Goal: Task Accomplishment & Management: Use online tool/utility

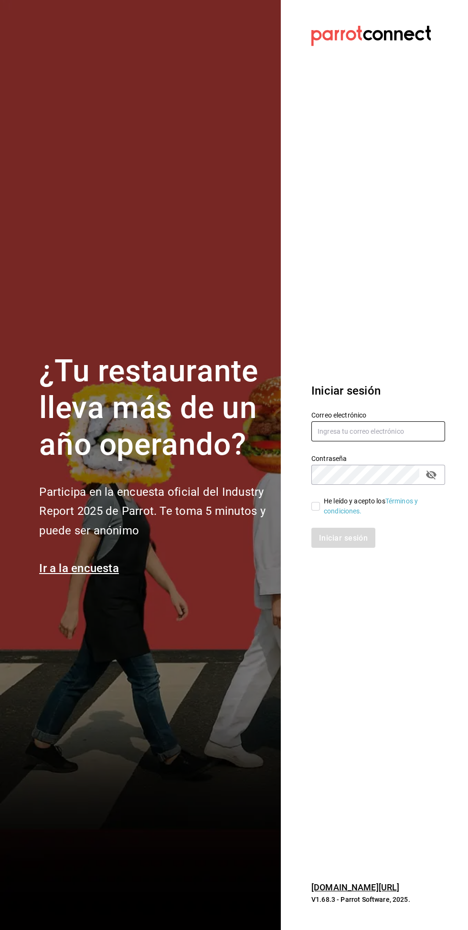
click at [401, 441] on input "text" at bounding box center [378, 431] width 134 height 20
type input "bere.f.glez@gmail.com"
click at [318, 510] on input "He leído y acepto los Términos y condiciones." at bounding box center [315, 506] width 9 height 9
checkbox input "true"
click at [363, 548] on button "Iniciar sesión" at bounding box center [343, 538] width 65 height 20
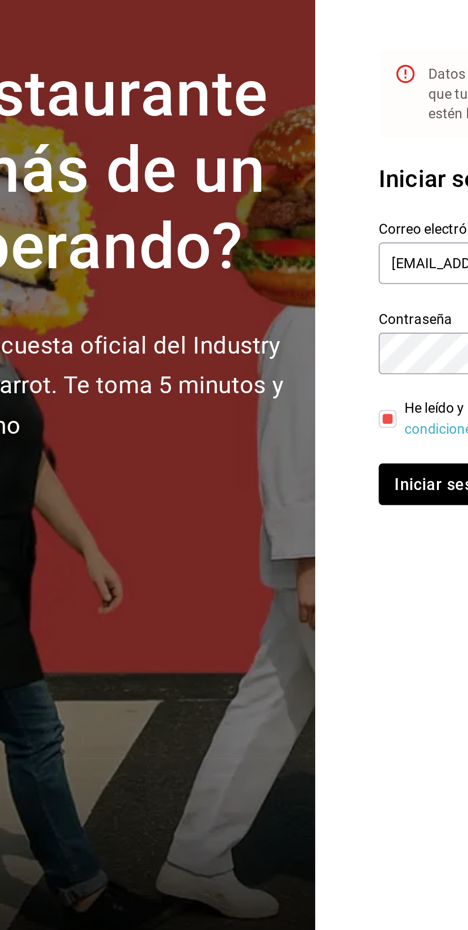
scroll to position [2, 0]
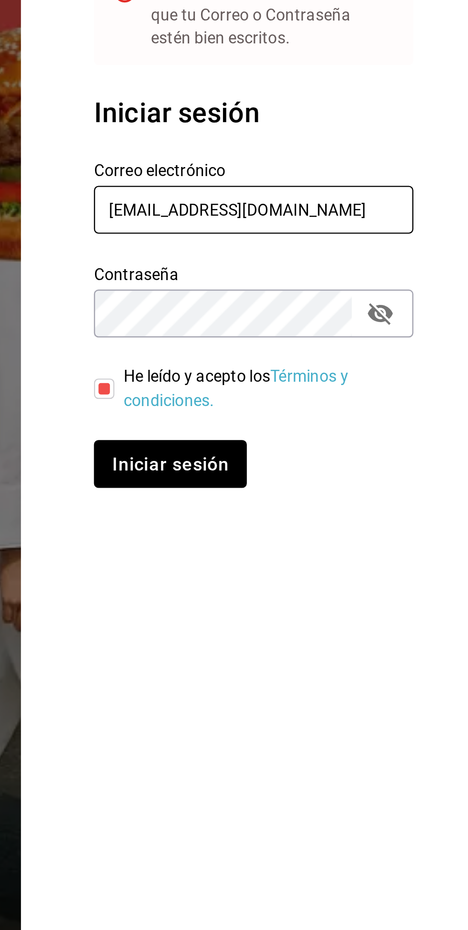
click at [322, 462] on input "bere.f.glez@gmail.com" at bounding box center [378, 452] width 134 height 20
type input "Erick.riv@gmail.com"
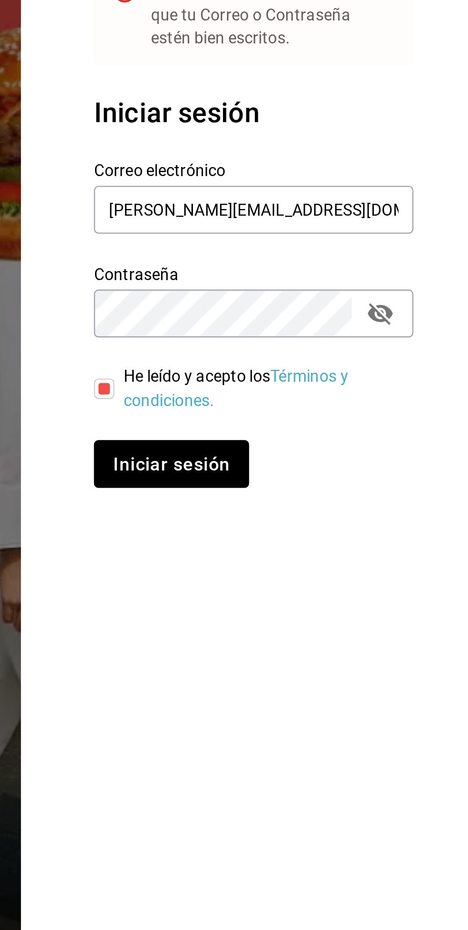
click at [331, 563] on font "Iniciar sesión" at bounding box center [343, 558] width 49 height 9
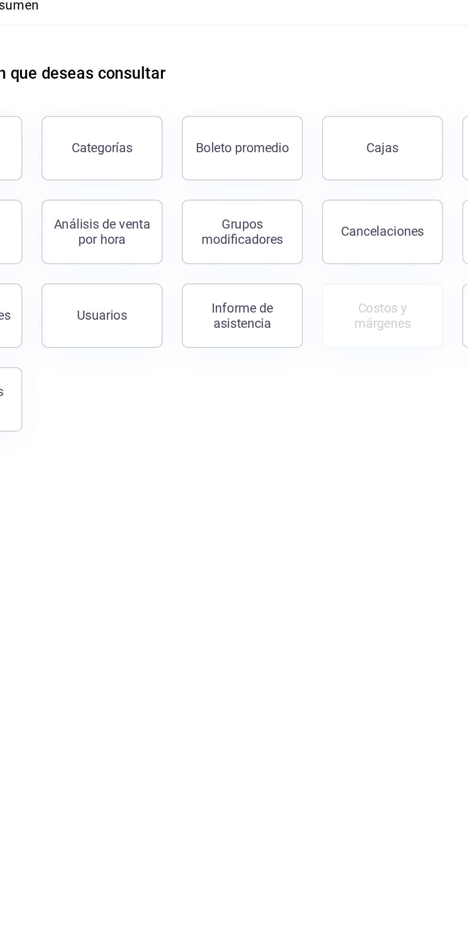
click at [249, 240] on button "Informe de asistencia" at bounding box center [248, 227] width 72 height 38
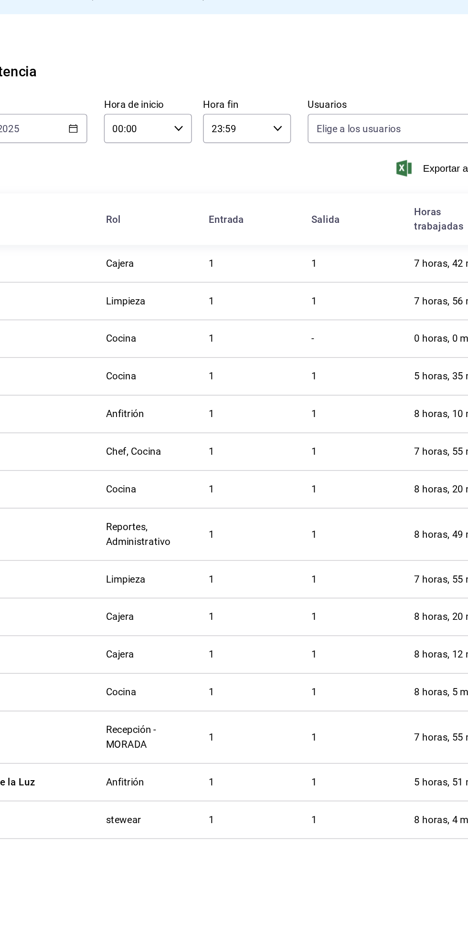
scroll to position [1, 0]
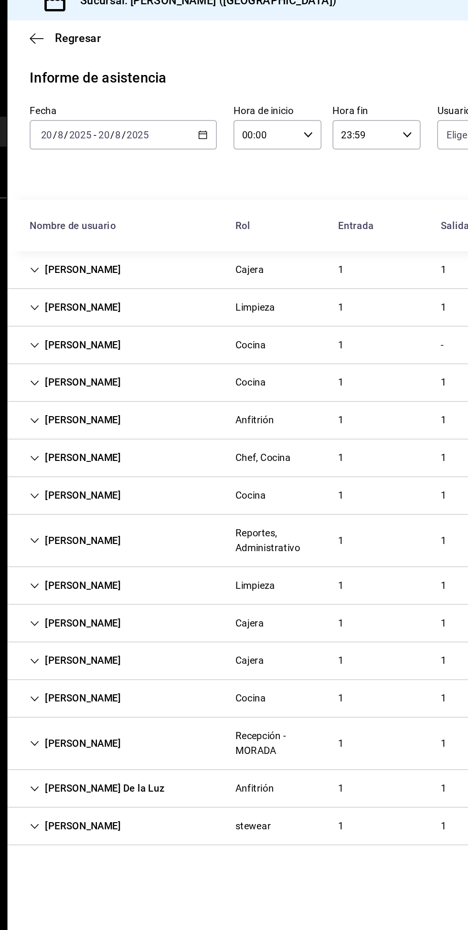
click at [94, 282] on div "[PERSON_NAME] Cocina 1 1 5 horas, 35 min" at bounding box center [249, 275] width 437 height 26
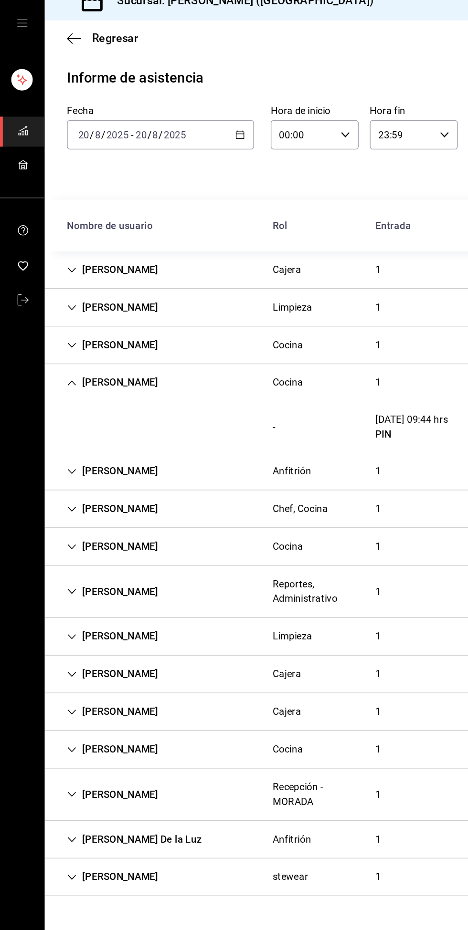
click at [78, 274] on div "María Fernanda Duran Romero" at bounding box center [77, 275] width 78 height 18
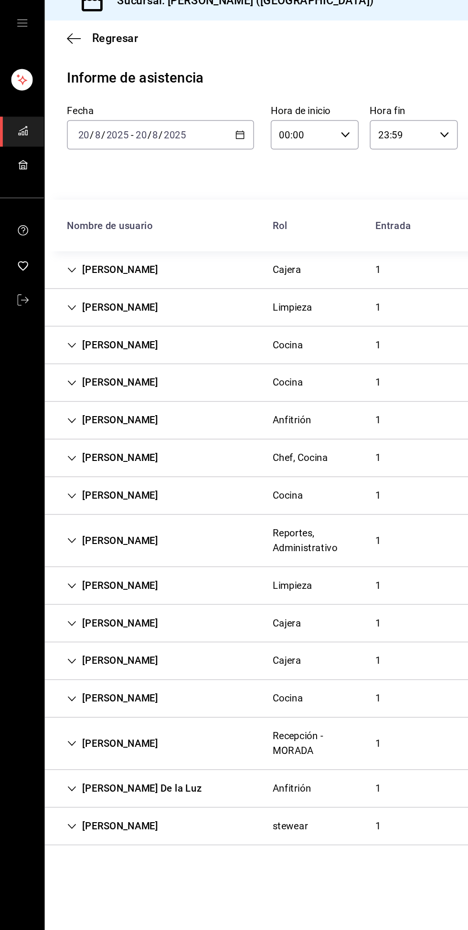
click at [94, 299] on div "Mario Paredes Varela" at bounding box center [77, 300] width 78 height 18
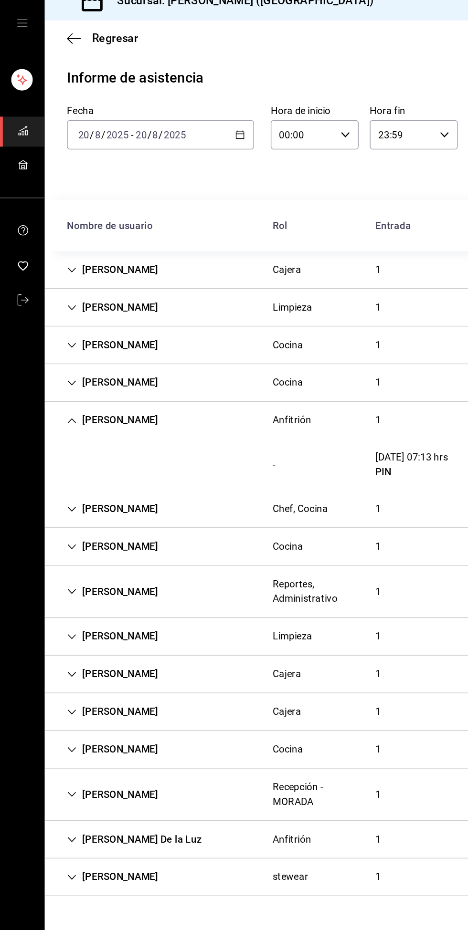
click at [69, 302] on div "[PERSON_NAME]" at bounding box center [77, 300] width 78 height 18
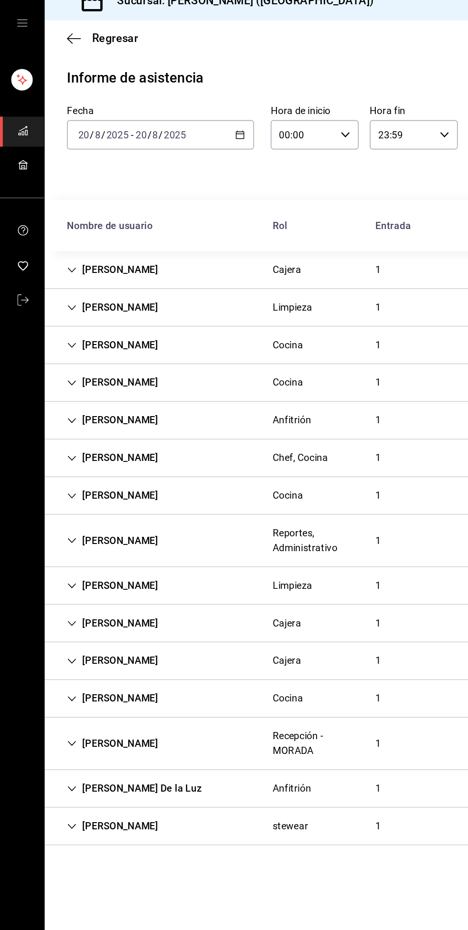
click at [69, 390] on div "Eliu Tonacátl Pérez Reportes, Administrativo 1 1 8 horas, 49 min" at bounding box center [249, 383] width 437 height 36
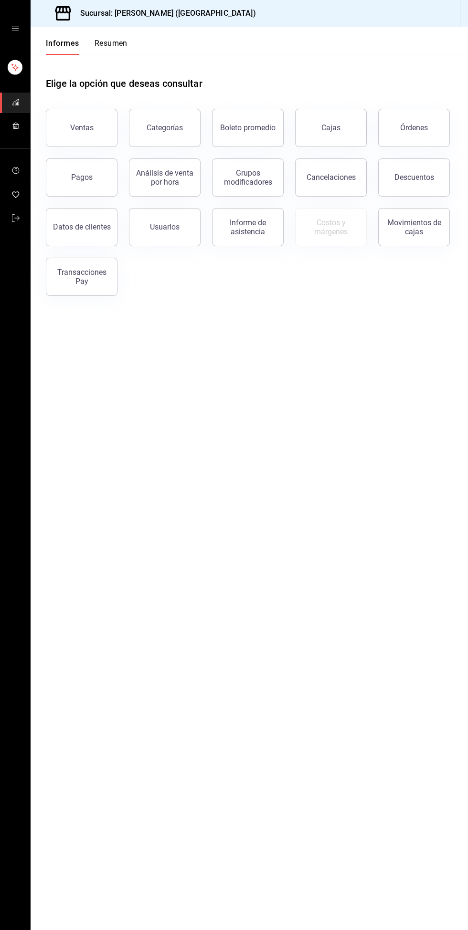
click at [241, 232] on font "Informe de asistencia" at bounding box center [247, 227] width 36 height 18
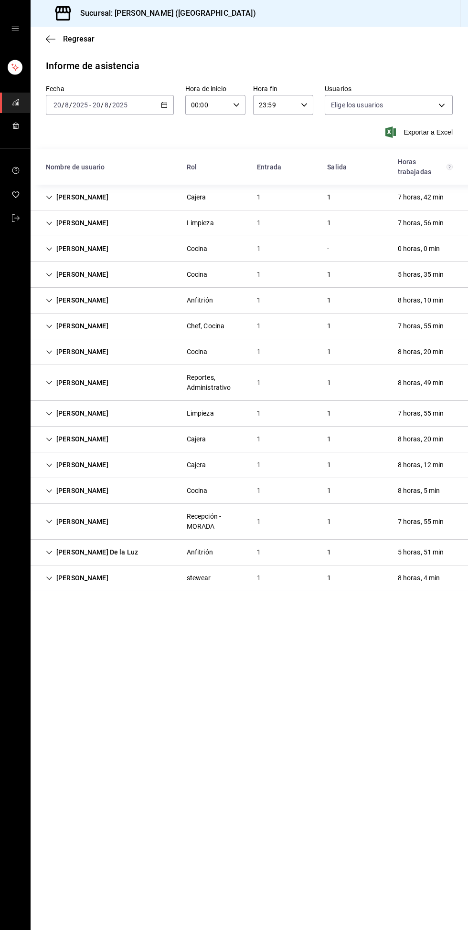
type input "4fe6a57b-ee4c-4a37-9a61-39c82a98df97,98b4f4b6-4d10-49a7-b473-4bd16d975588,a84c7…"
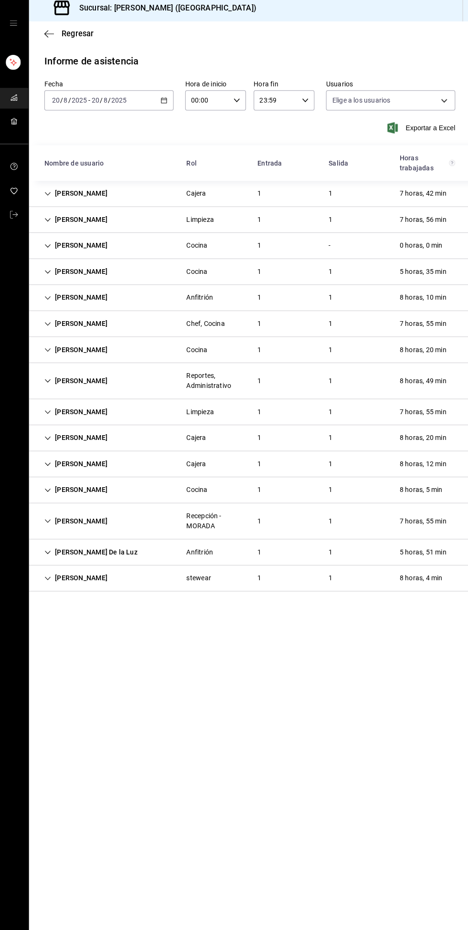
click at [111, 527] on div "[PERSON_NAME]" at bounding box center [77, 522] width 78 height 18
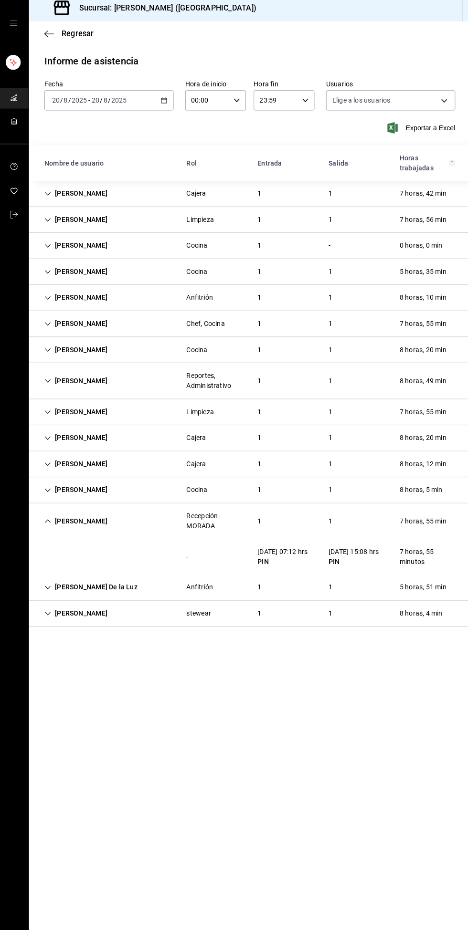
click at [103, 385] on div "[PERSON_NAME]" at bounding box center [77, 383] width 78 height 18
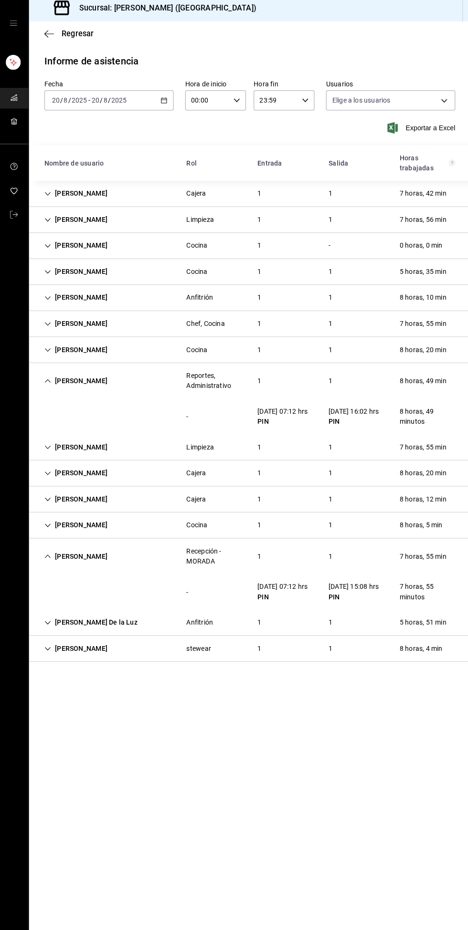
click at [73, 384] on div "[PERSON_NAME]" at bounding box center [77, 383] width 78 height 18
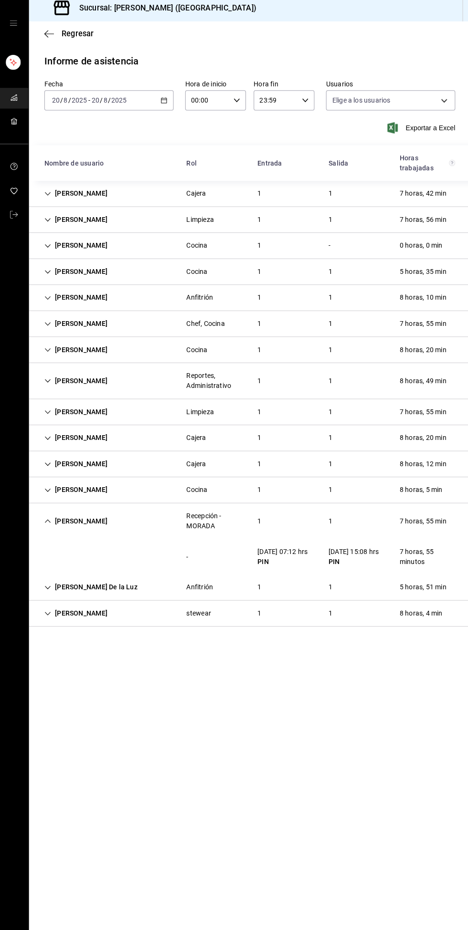
click at [72, 535] on div "[PERSON_NAME] Recepción - MORADA 1 1 7 horas, 55 min" at bounding box center [249, 521] width 437 height 35
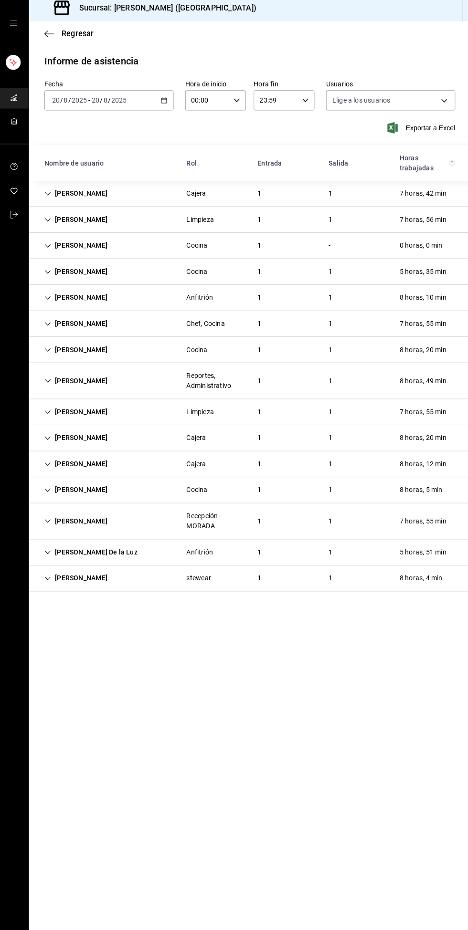
click at [86, 493] on div "[PERSON_NAME]" at bounding box center [77, 491] width 78 height 18
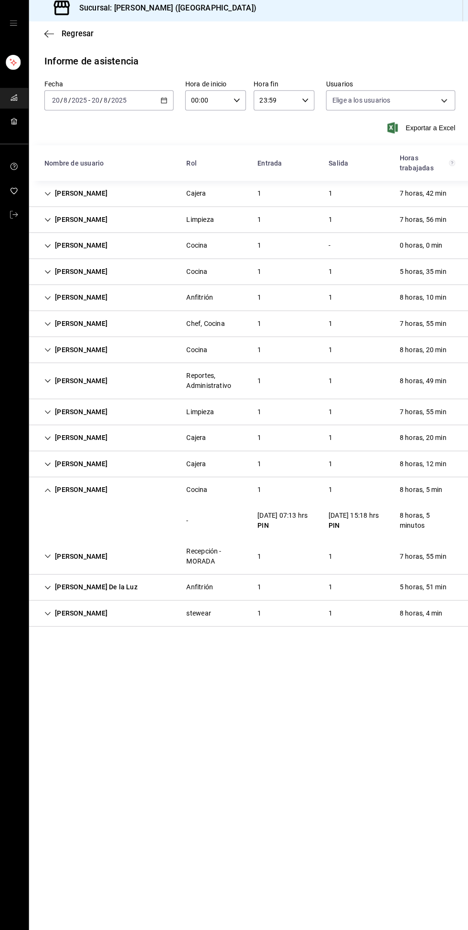
click at [84, 491] on div "[PERSON_NAME]" at bounding box center [77, 491] width 78 height 18
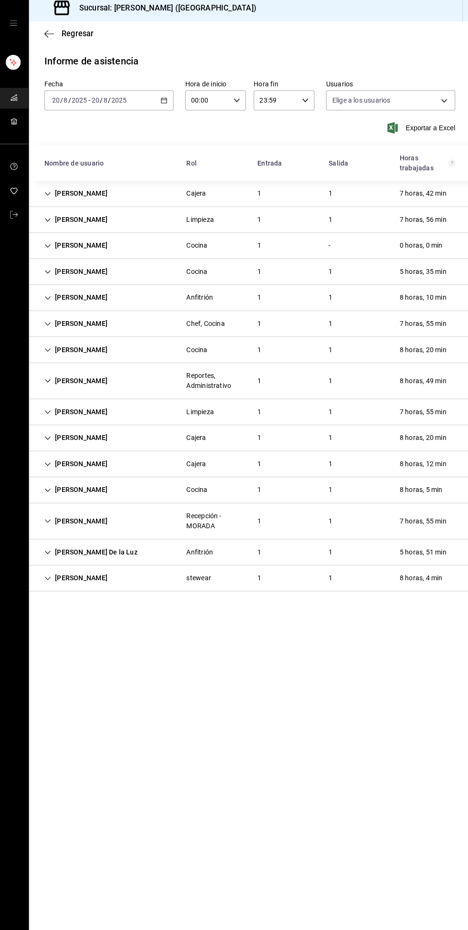
click at [82, 465] on div "[PERSON_NAME]" at bounding box center [77, 465] width 78 height 18
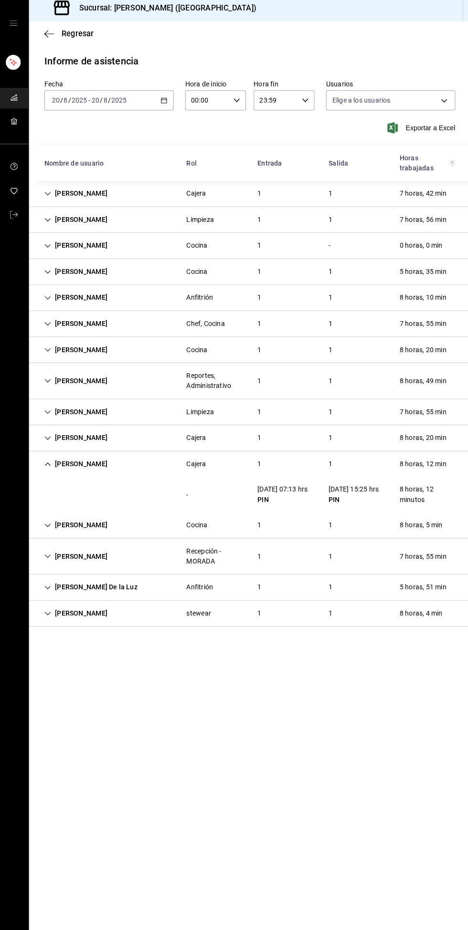
click at [69, 467] on div "[PERSON_NAME]" at bounding box center [77, 465] width 78 height 18
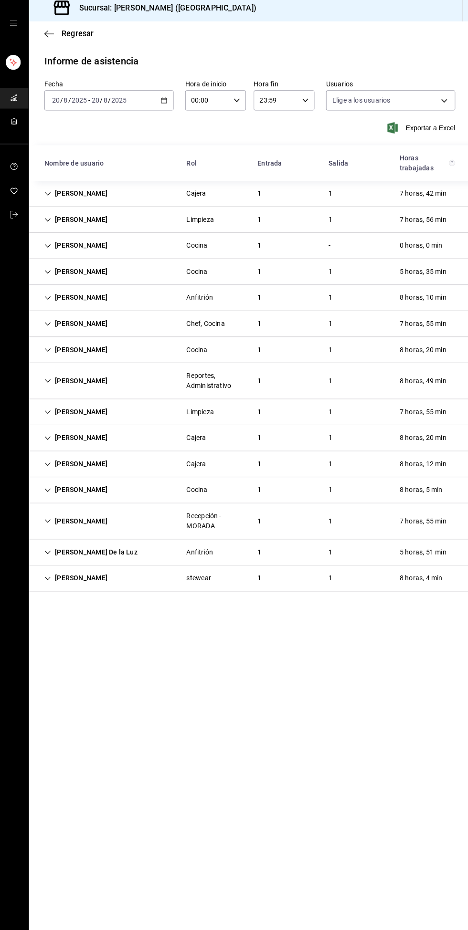
click at [82, 437] on div "[PERSON_NAME]" at bounding box center [77, 439] width 78 height 18
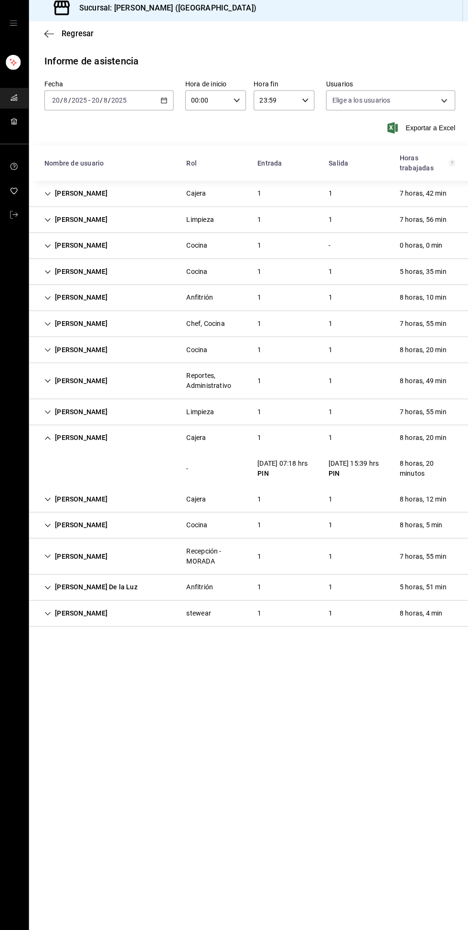
click at [83, 451] on div "[PERSON_NAME] 1 1 8 horas, 20 min" at bounding box center [249, 439] width 437 height 25
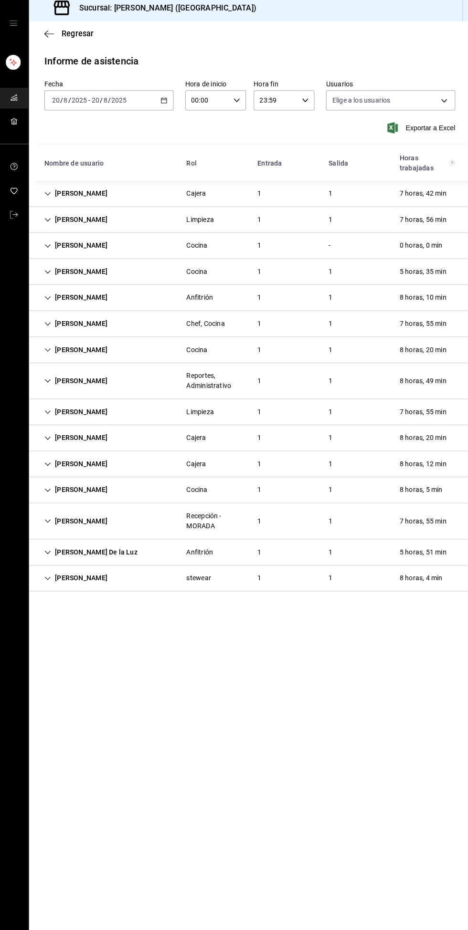
click at [78, 550] on div "[PERSON_NAME] De la Luz" at bounding box center [91, 552] width 107 height 18
click at [82, 622] on div "[PERSON_NAME]" at bounding box center [77, 613] width 78 height 18
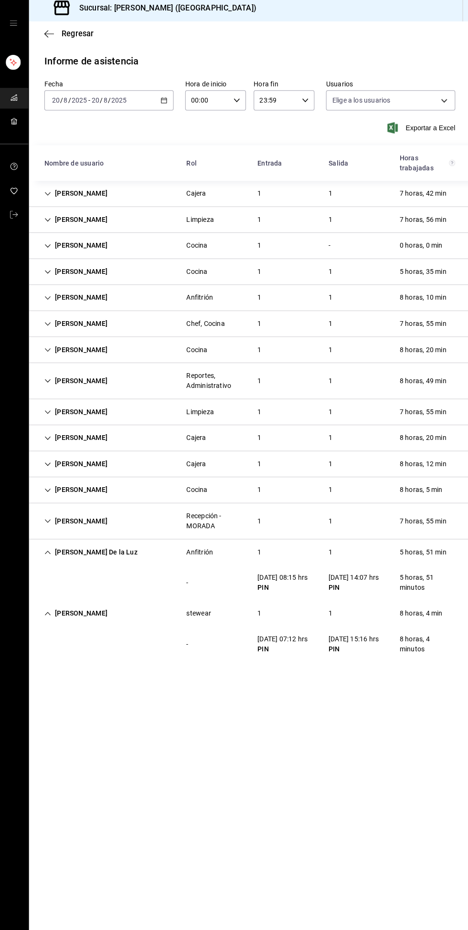
click at [79, 555] on div "[PERSON_NAME] De la Luz" at bounding box center [91, 552] width 107 height 18
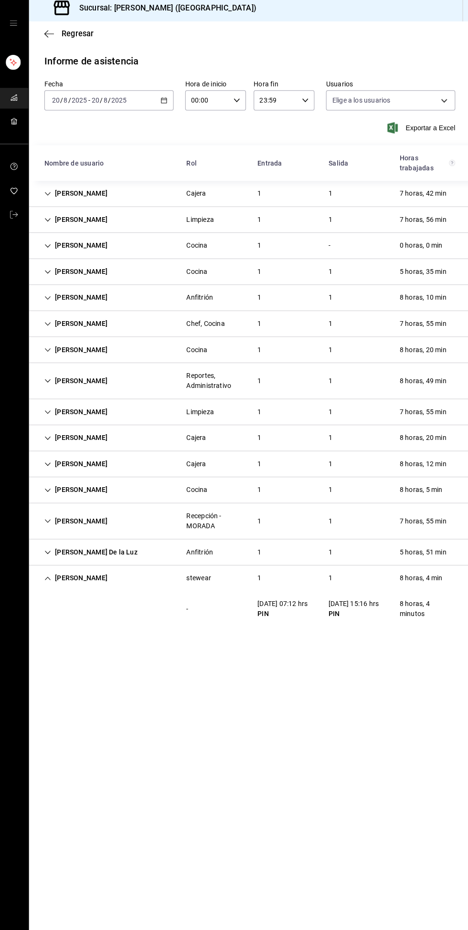
click at [79, 578] on div "[PERSON_NAME]" at bounding box center [77, 578] width 78 height 18
